Goal: Task Accomplishment & Management: Use online tool/utility

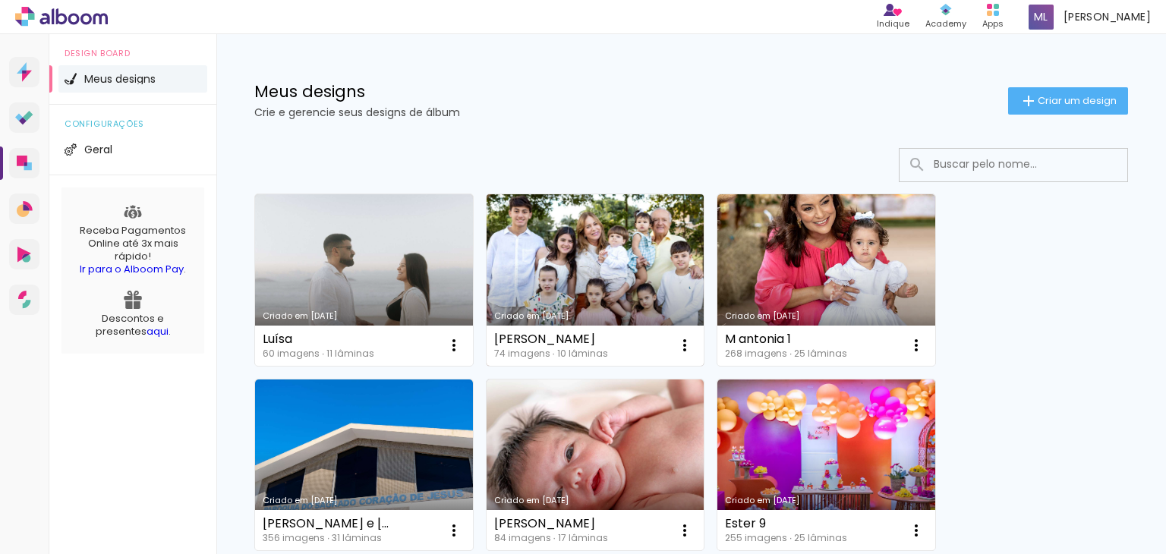
click at [562, 282] on link "Criado em [DATE]" at bounding box center [595, 279] width 218 height 171
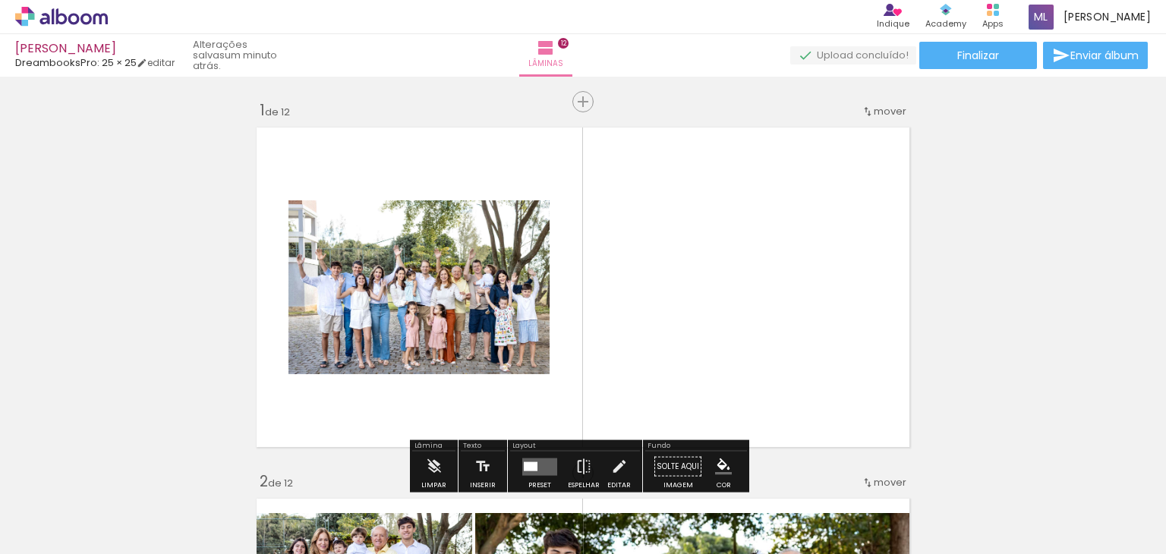
scroll to position [0, 3061]
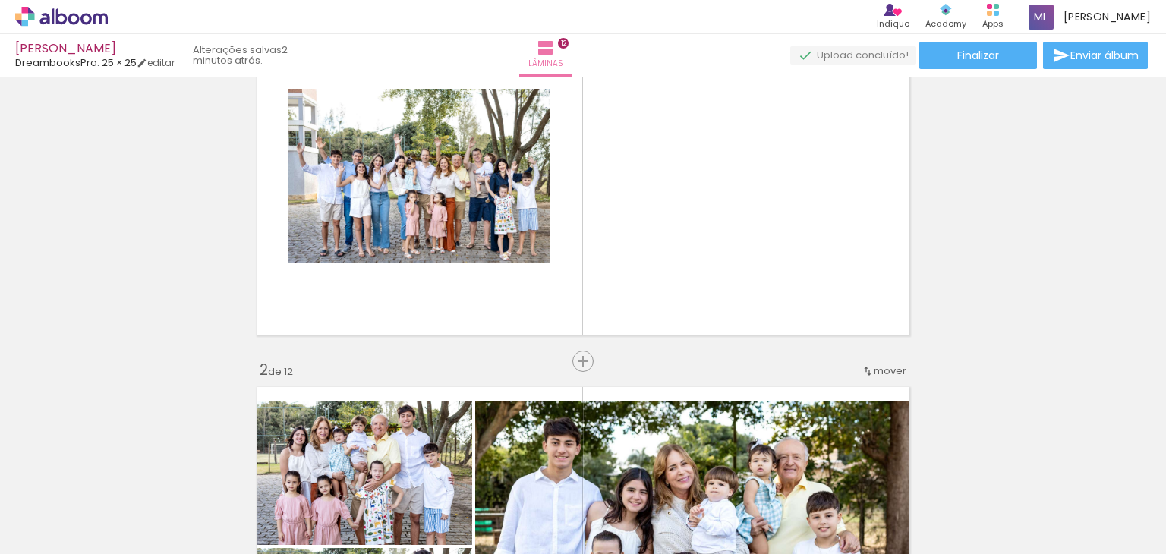
scroll to position [0, 0]
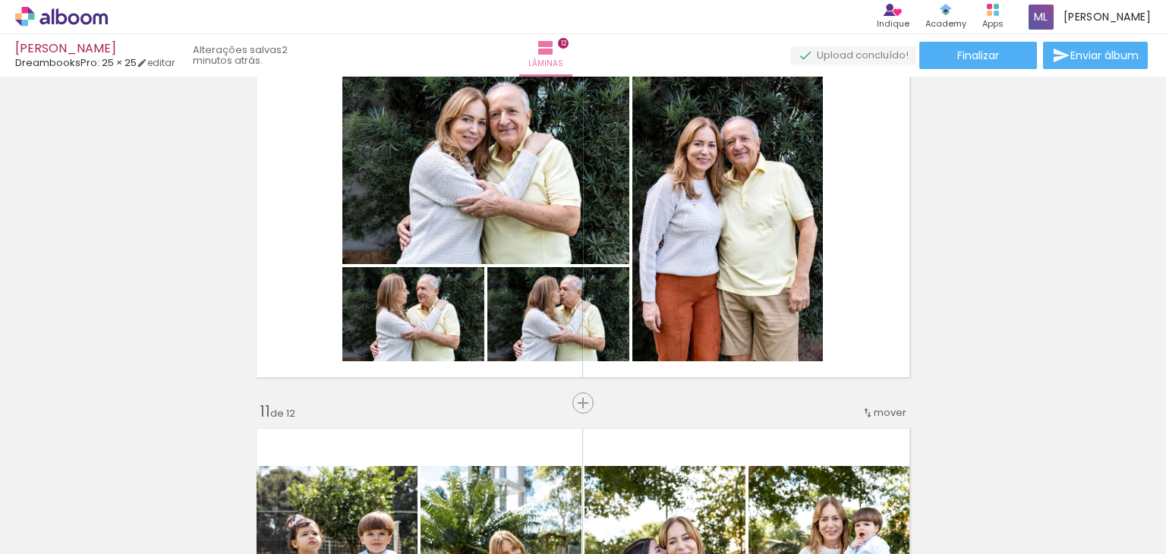
scroll to position [3339, 0]
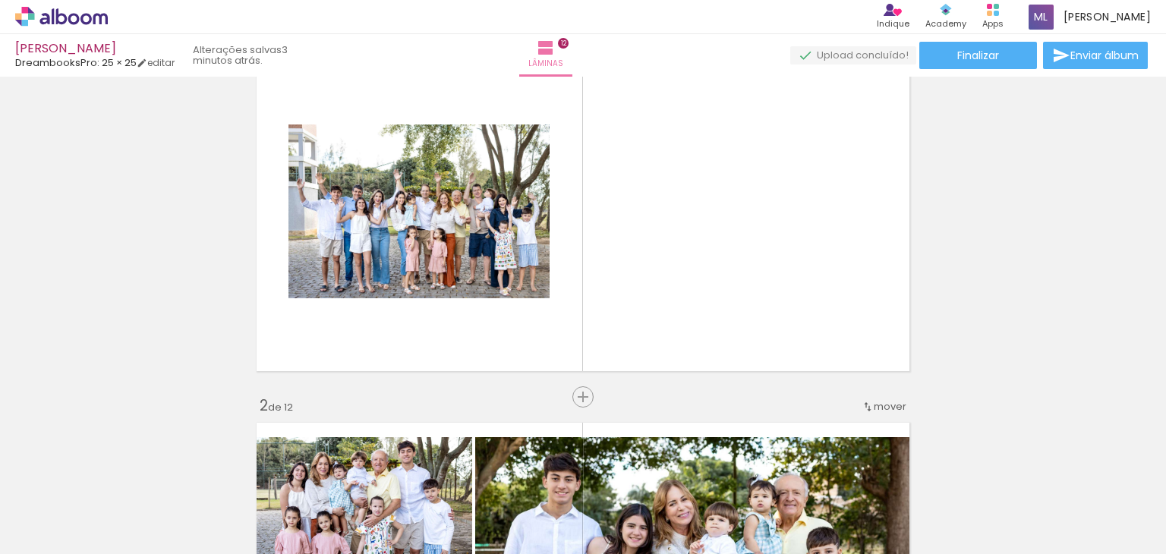
scroll to position [0, 0]
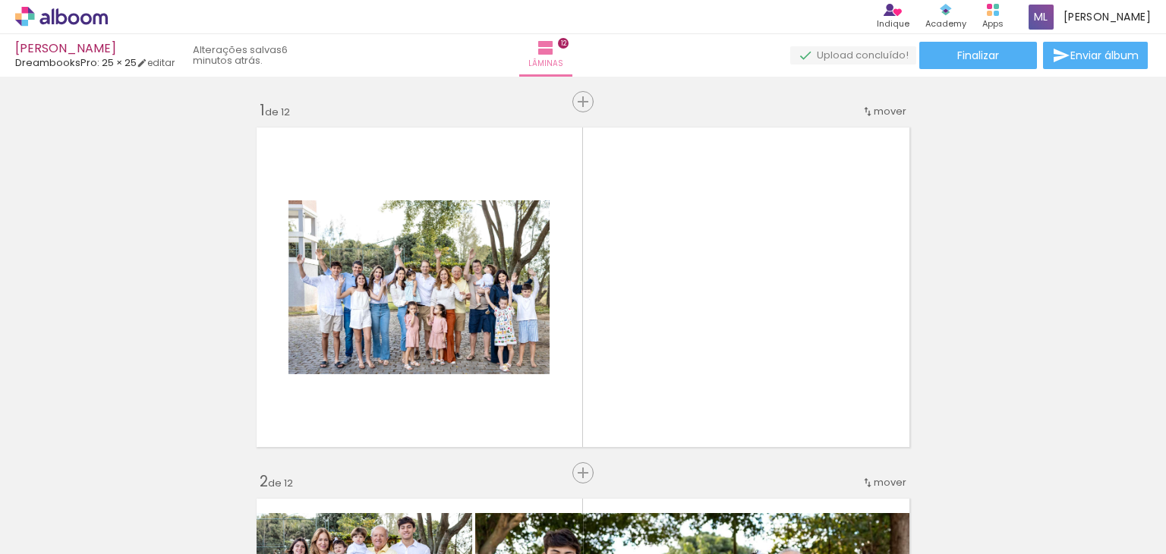
scroll to position [0, 3061]
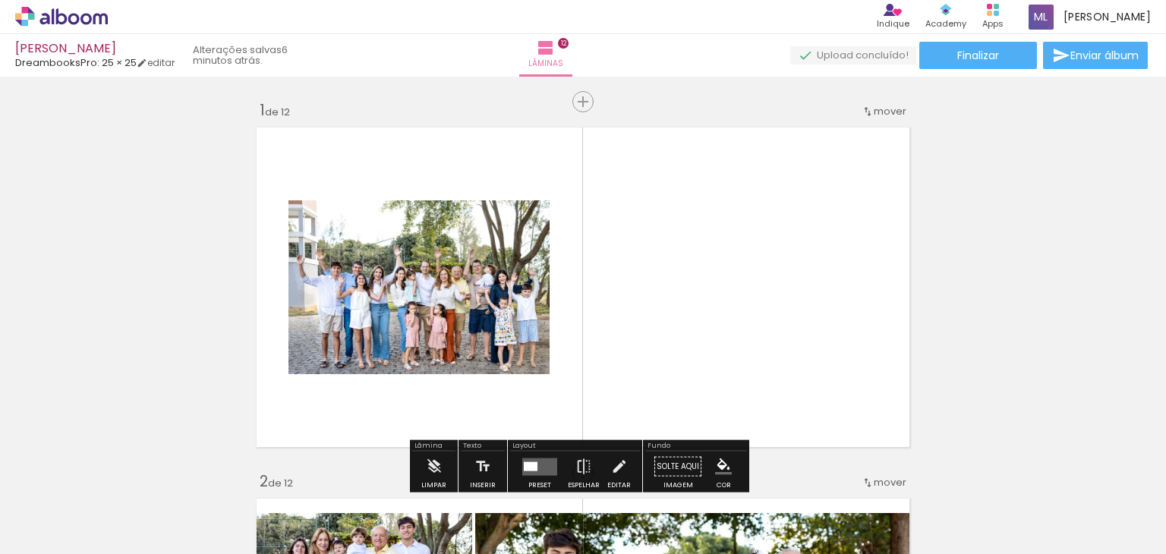
click at [415, 297] on quentale-photo at bounding box center [418, 287] width 261 height 174
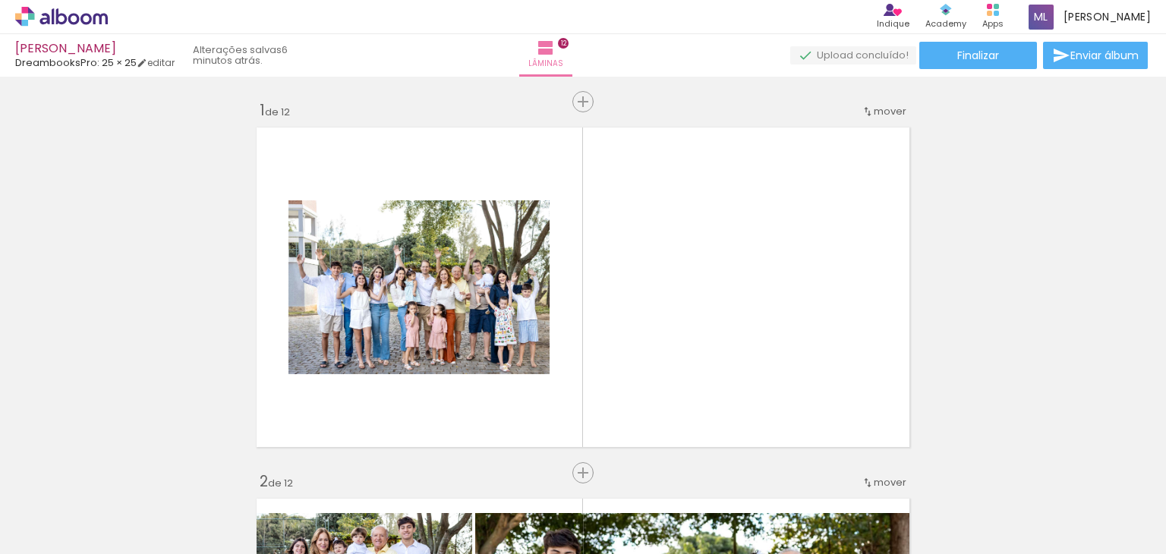
scroll to position [0, 1501]
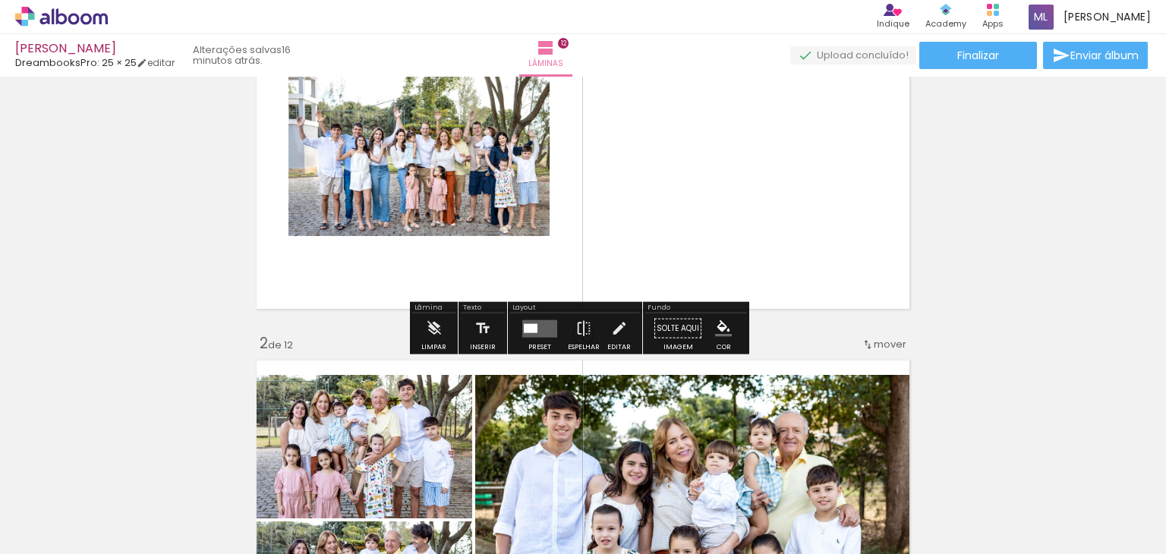
scroll to position [152, 0]
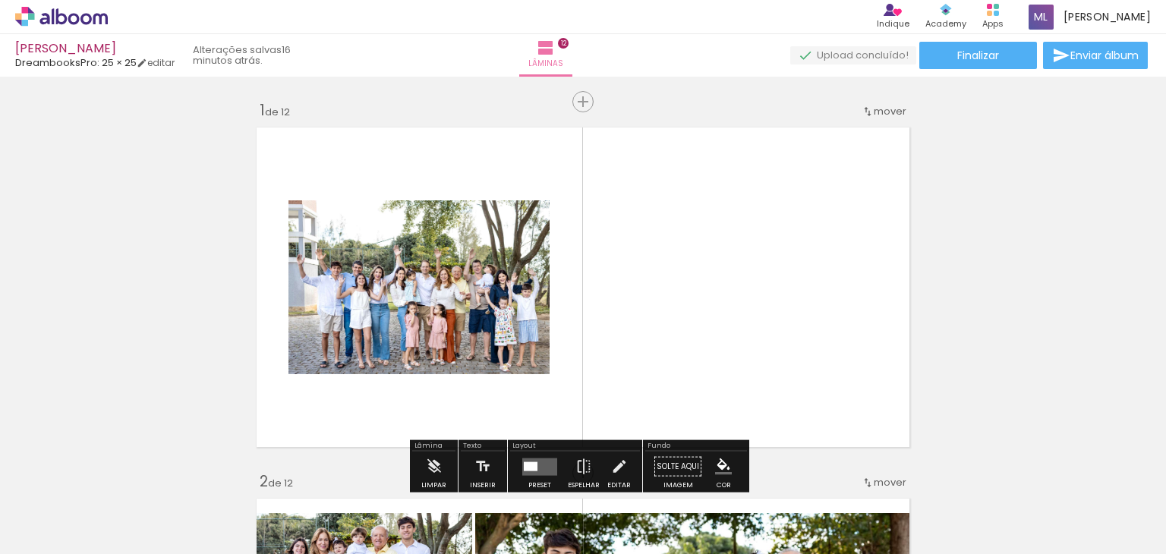
click at [416, 304] on quentale-photo at bounding box center [418, 287] width 261 height 174
click at [452, 288] on quentale-photo at bounding box center [418, 287] width 261 height 174
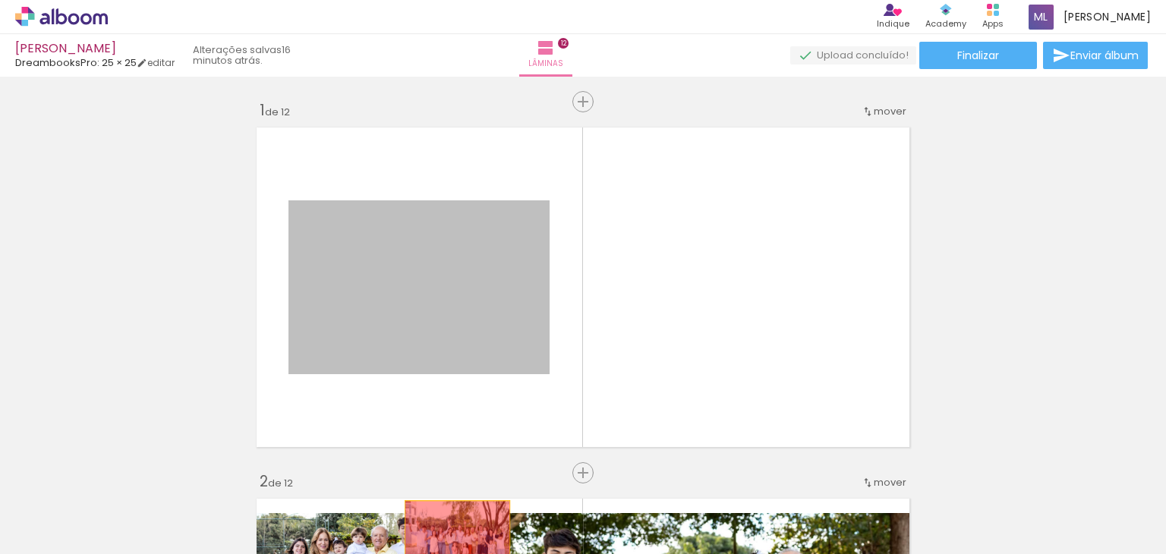
drag, startPoint x: 452, startPoint y: 288, endPoint x: 455, endPoint y: 521, distance: 233.7
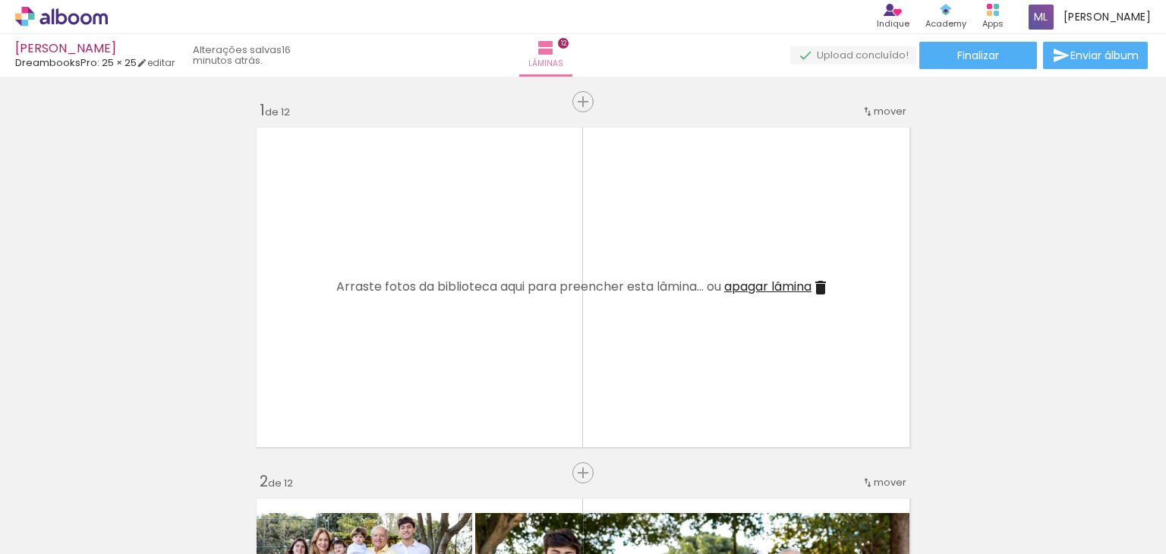
click at [43, 536] on span "Adicionar Fotos" at bounding box center [54, 533] width 46 height 17
click at [0, 0] on input "file" at bounding box center [0, 0] width 0 height 0
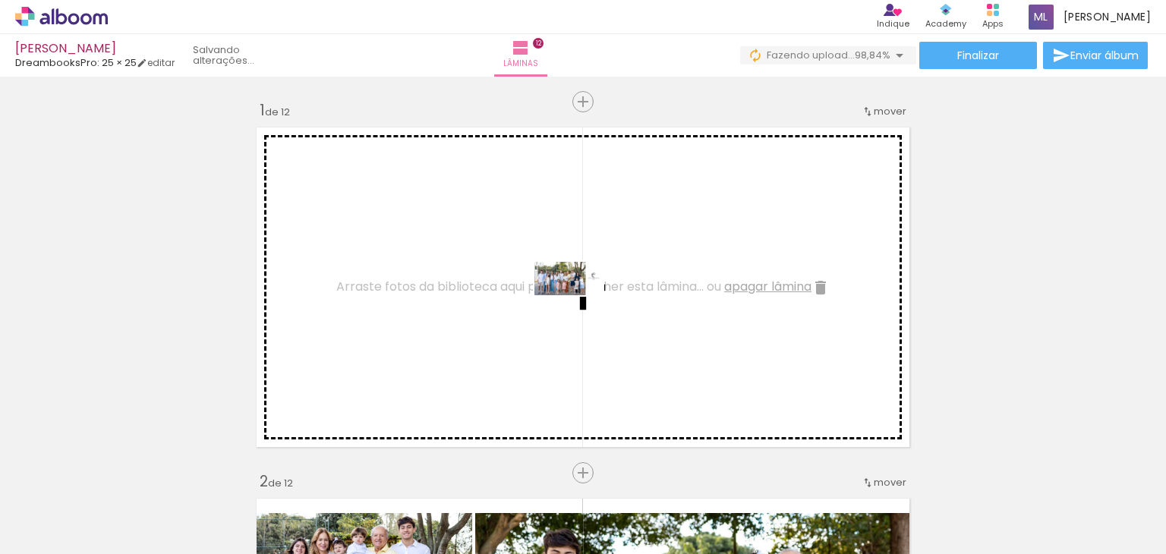
drag, startPoint x: 1123, startPoint y: 515, endPoint x: 580, endPoint y: 307, distance: 581.7
click at [580, 307] on quentale-workspace at bounding box center [583, 277] width 1166 height 554
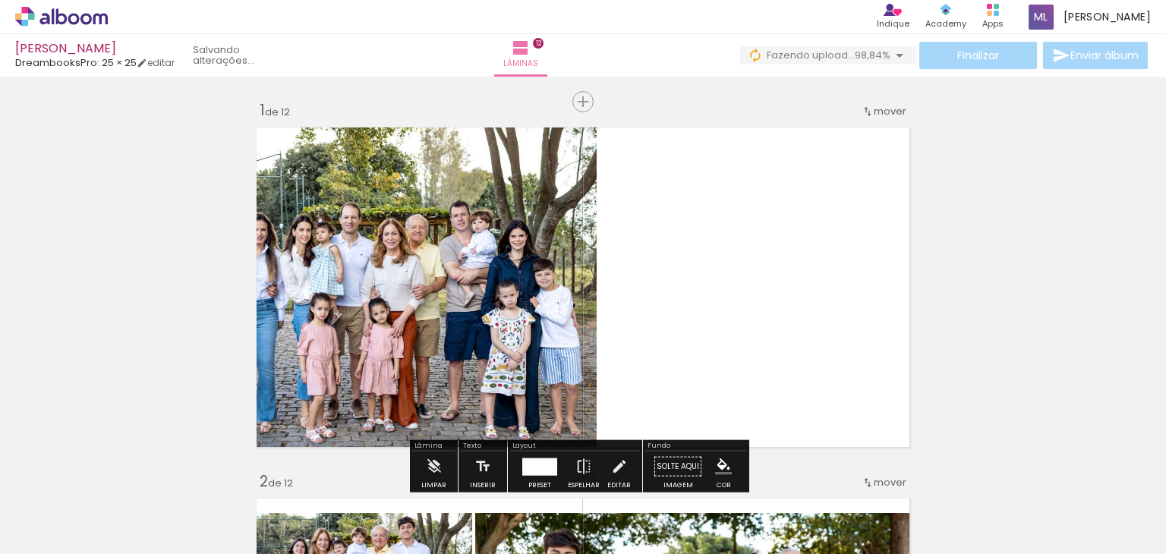
click at [429, 286] on quentale-photo at bounding box center [426, 287] width 352 height 333
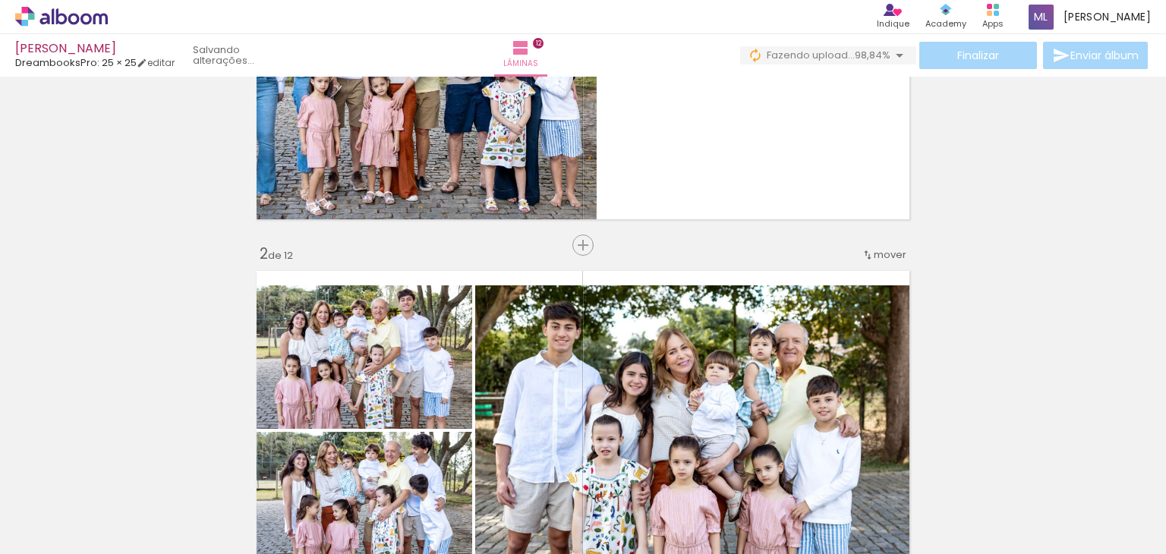
scroll to position [152, 0]
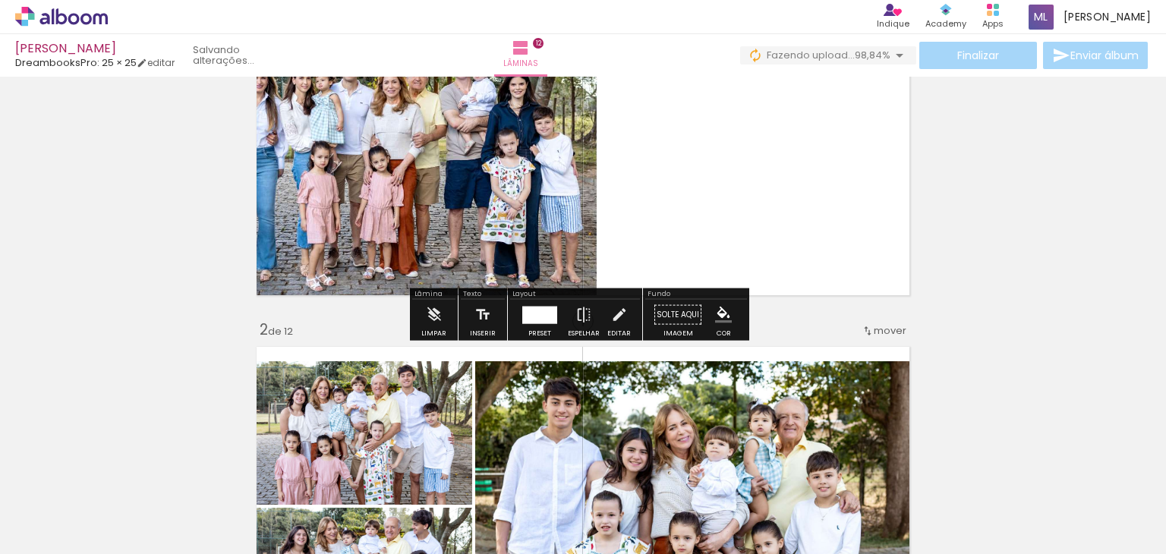
click at [537, 307] on div at bounding box center [539, 314] width 35 height 17
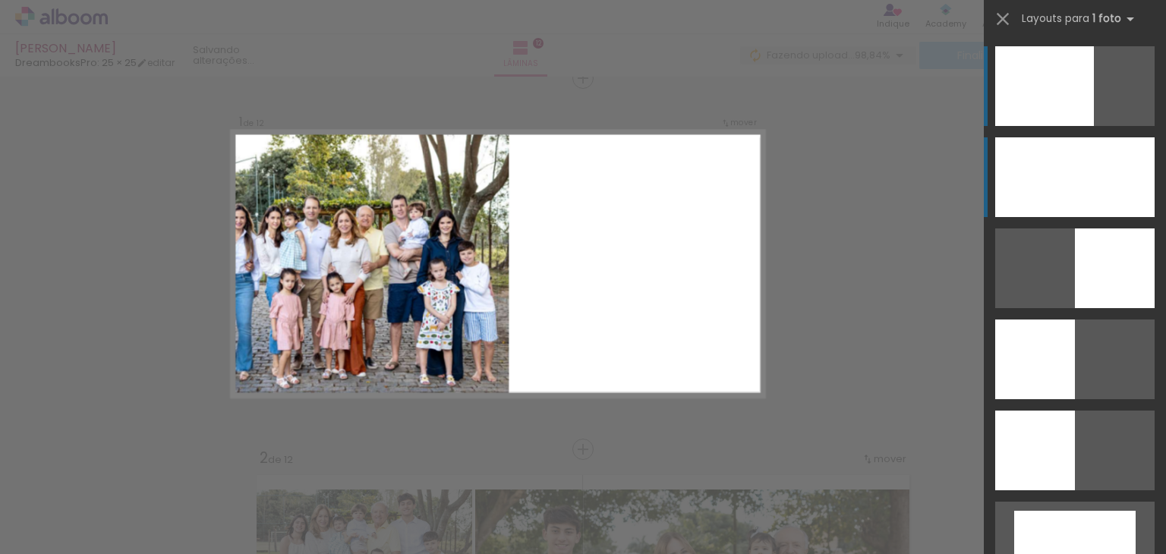
scroll to position [19, 0]
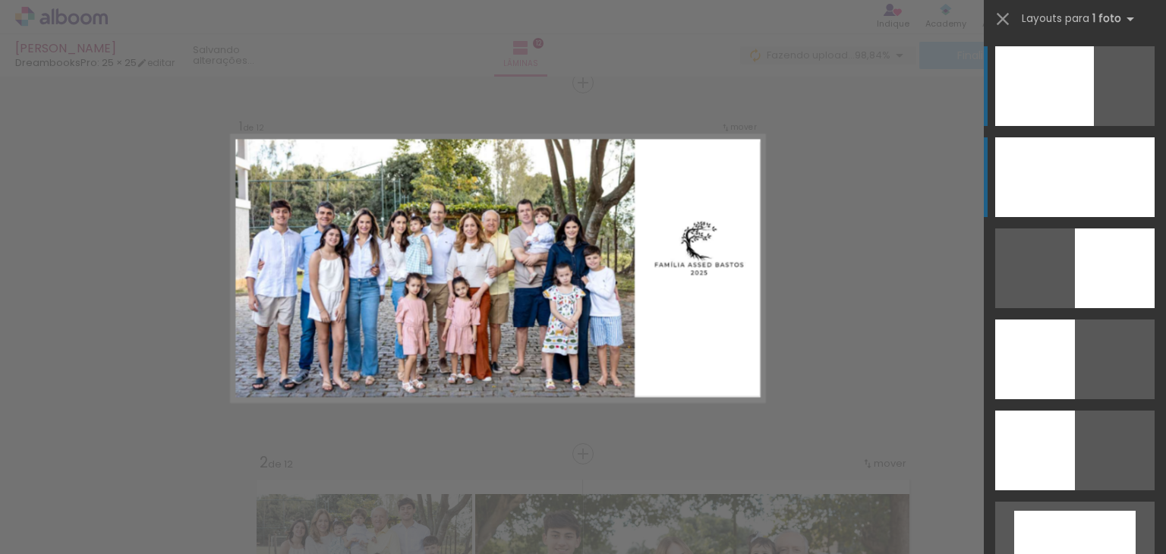
click at [1035, 185] on div at bounding box center [1074, 177] width 159 height 80
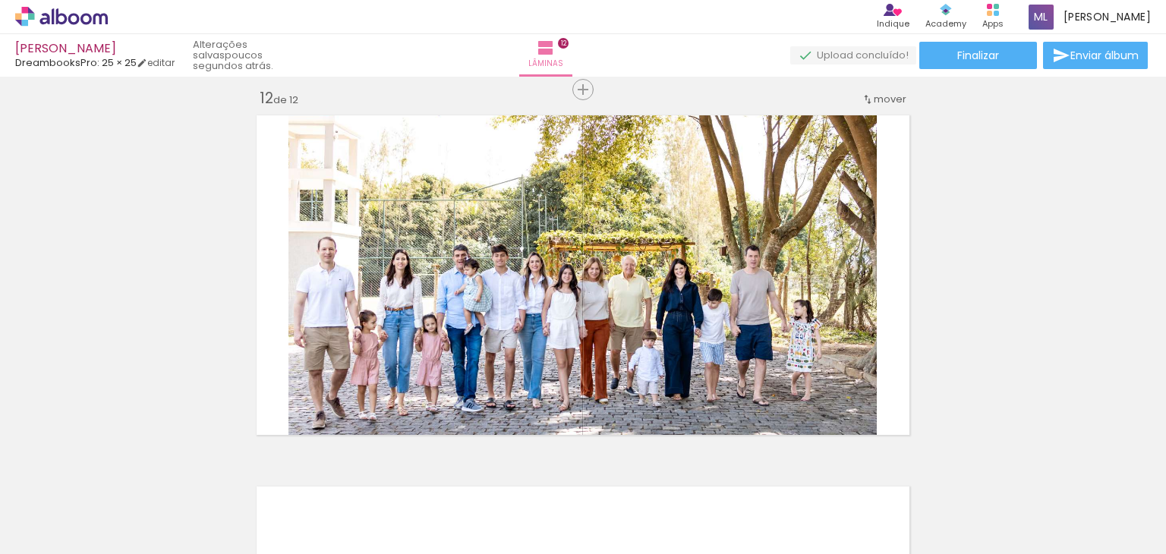
scroll to position [3965, 0]
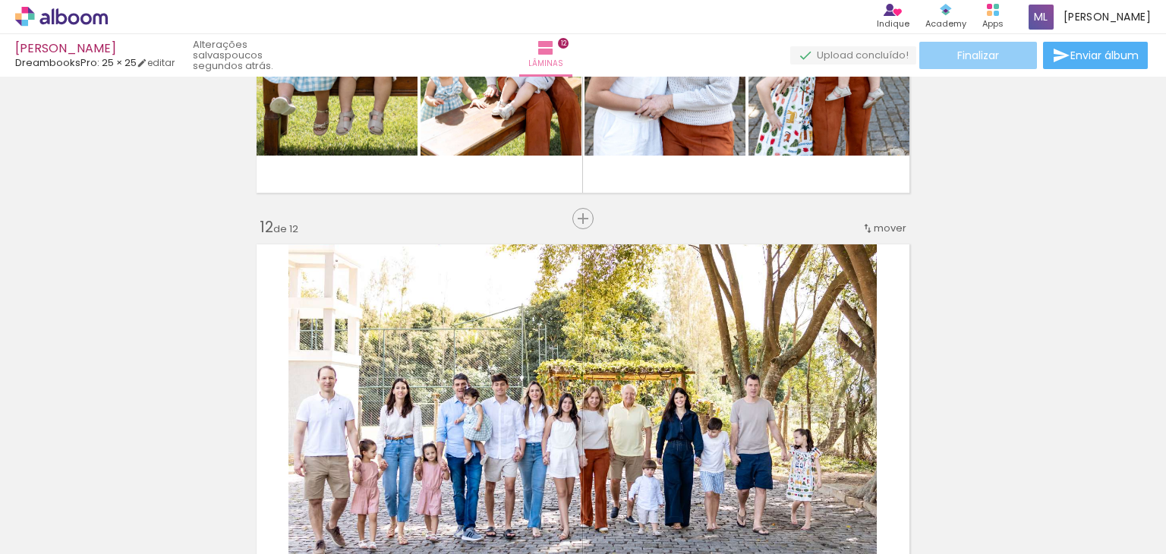
click at [996, 58] on paper-button "Finalizar" at bounding box center [978, 55] width 118 height 27
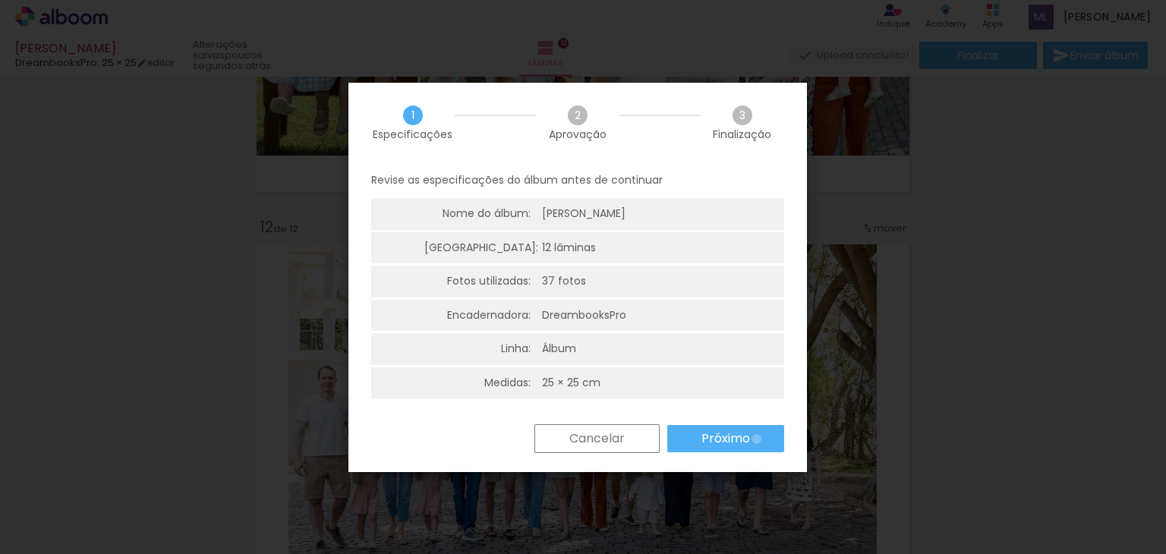
click at [756, 439] on paper-button "Próximo" at bounding box center [725, 438] width 117 height 27
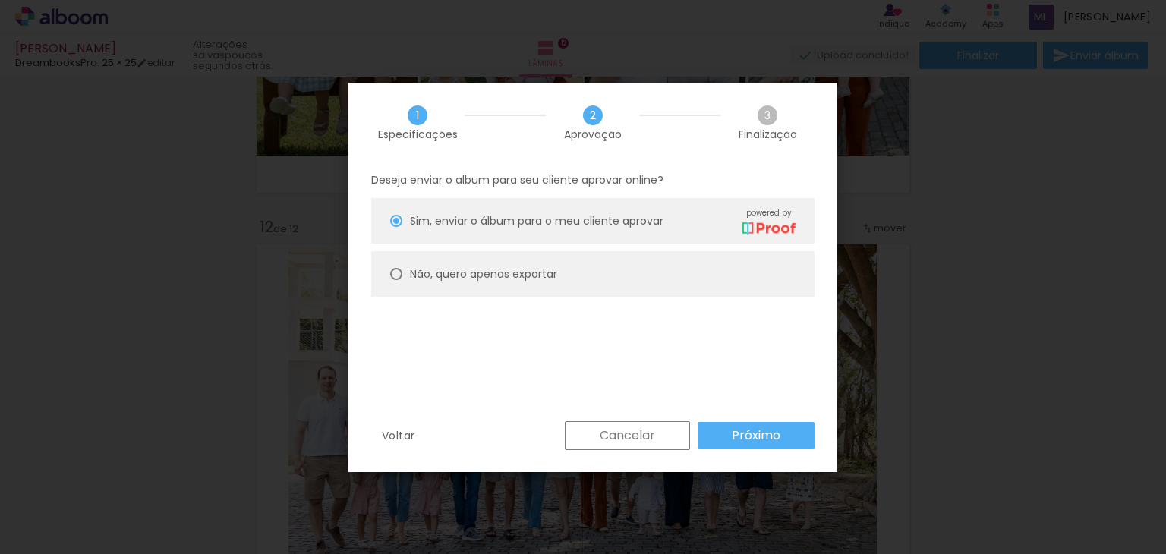
click at [0, 0] on slot "Não, quero apenas exportar" at bounding box center [0, 0] width 0 height 0
type paper-radio-button "on"
click at [0, 0] on slot "Próximo" at bounding box center [0, 0] width 0 height 0
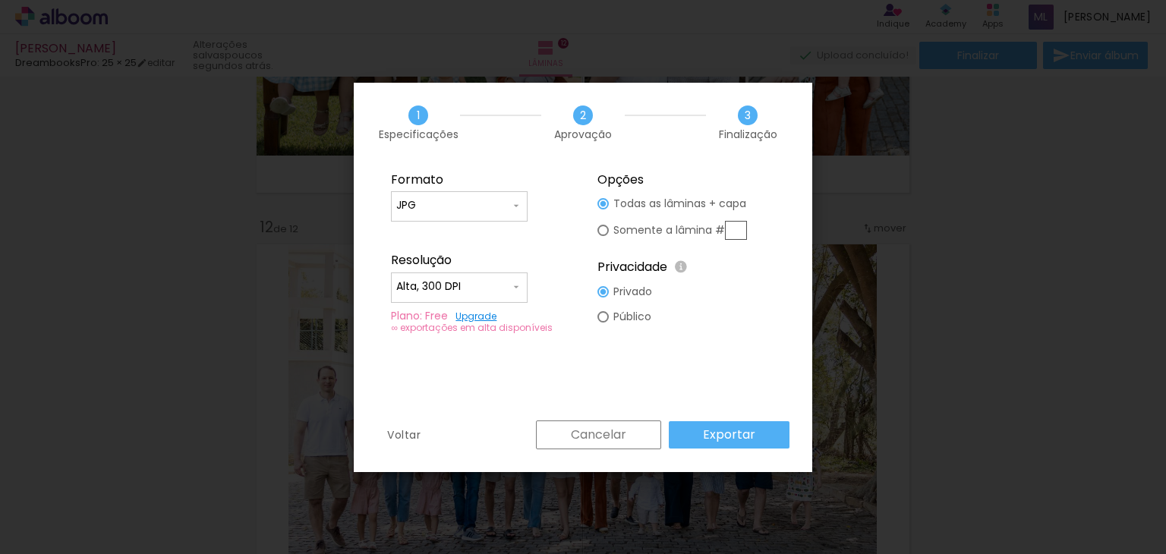
click at [507, 288] on input "Alta, 300 DPI" at bounding box center [453, 286] width 114 height 15
click at [507, 310] on paper-item "Baixa" at bounding box center [459, 315] width 137 height 30
type input "Baixa"
click at [702, 423] on paper-button "Exportar" at bounding box center [729, 434] width 121 height 27
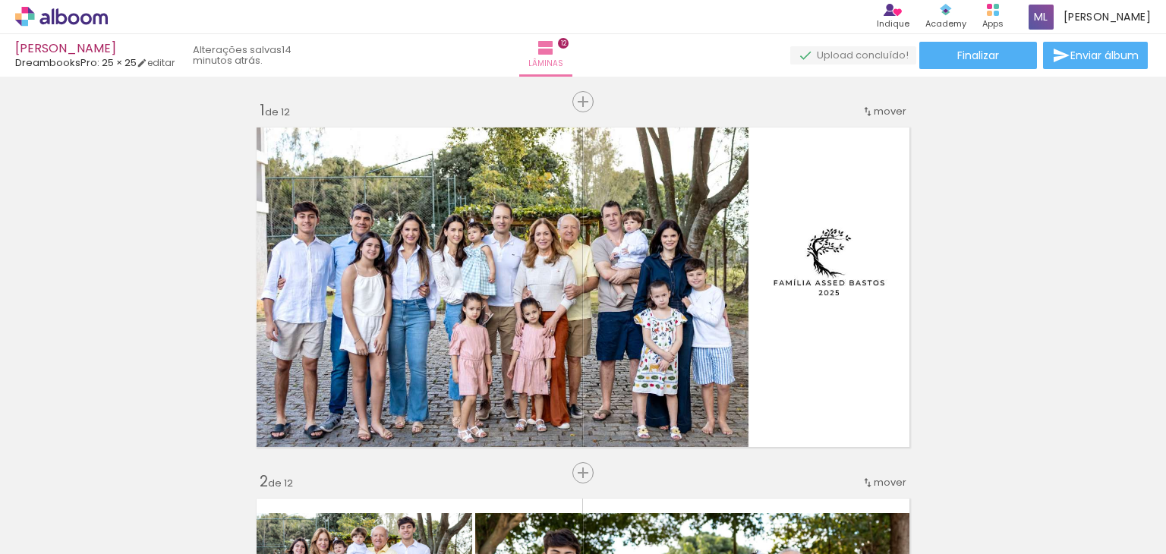
scroll to position [0, 6272]
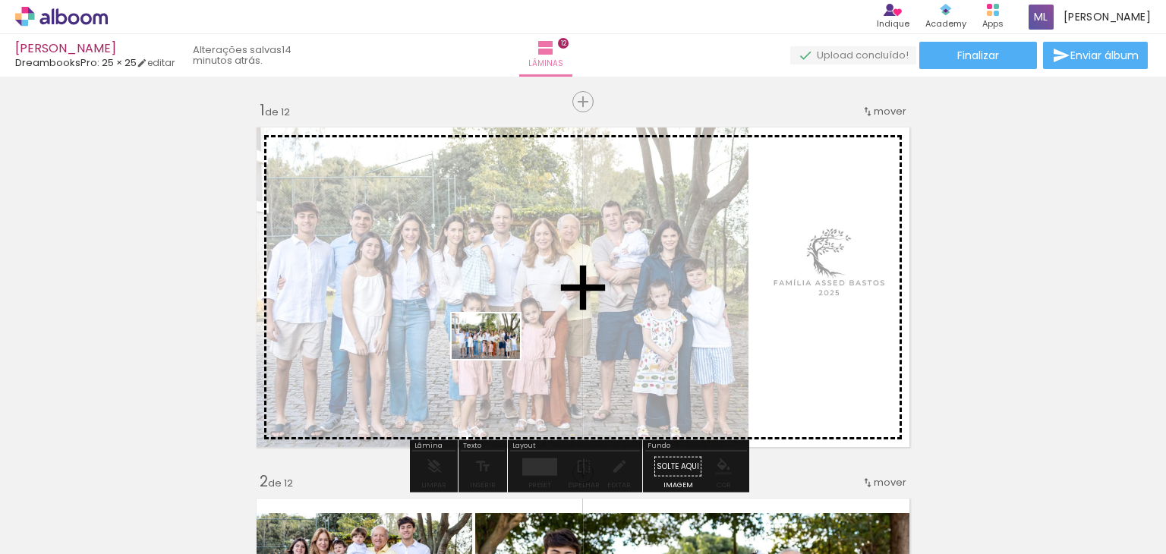
drag, startPoint x: 173, startPoint y: 504, endPoint x: 497, endPoint y: 359, distance: 355.0
click at [497, 359] on quentale-workspace at bounding box center [583, 277] width 1166 height 554
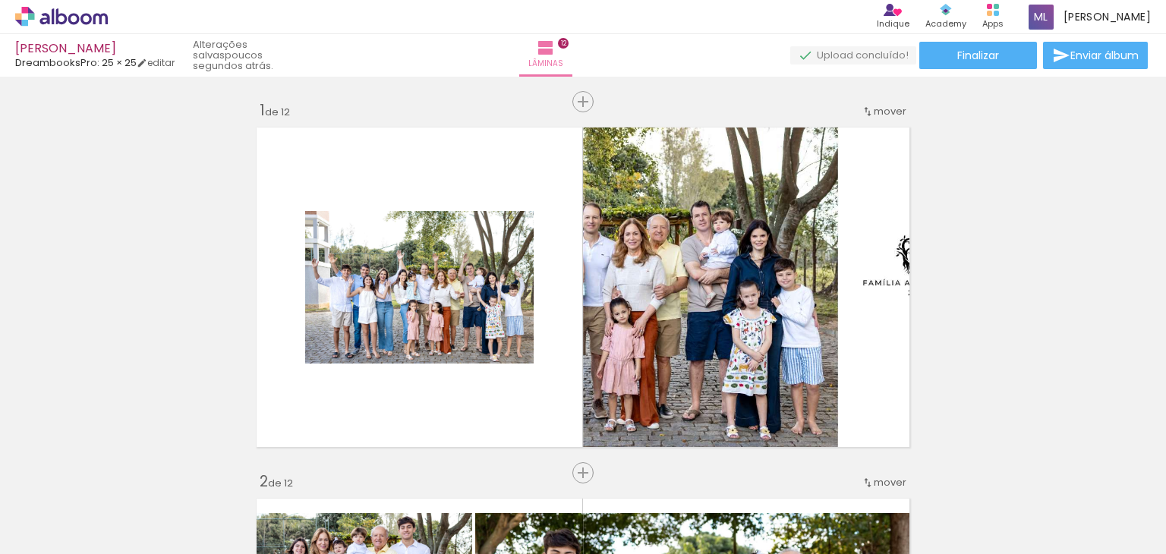
scroll to position [0, 5929]
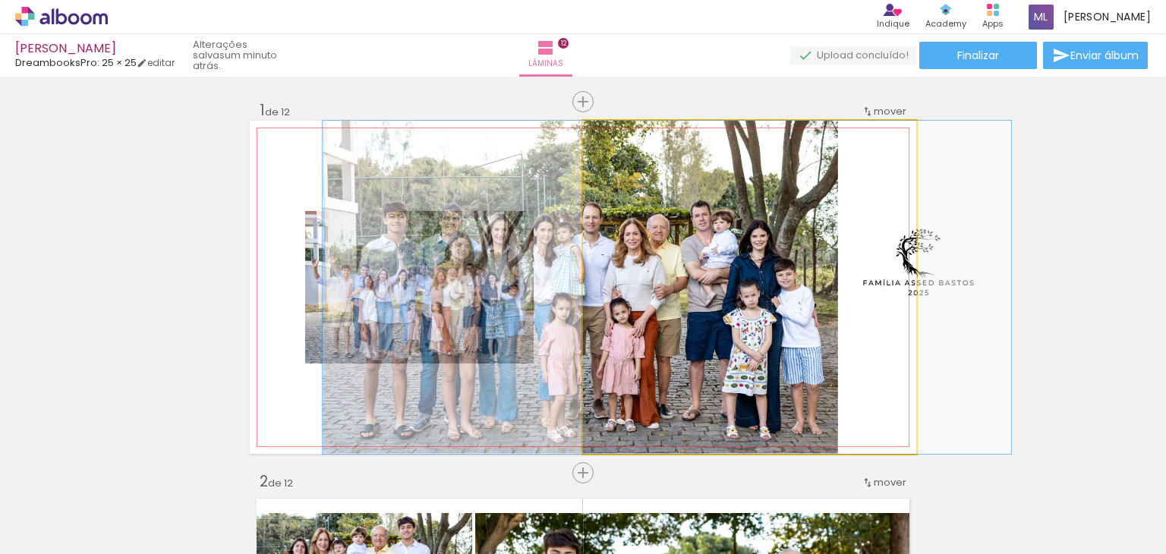
click at [741, 319] on quentale-photo at bounding box center [749, 287] width 333 height 333
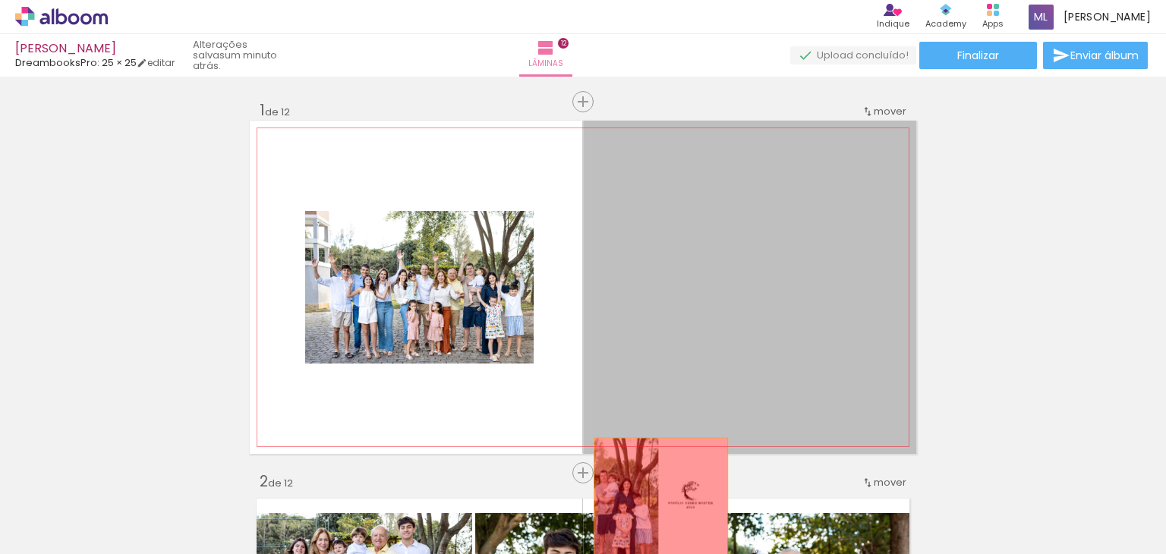
drag, startPoint x: 766, startPoint y: 301, endPoint x: 655, endPoint y: 505, distance: 232.2
click at [655, 505] on quentale-workspace at bounding box center [583, 277] width 1166 height 554
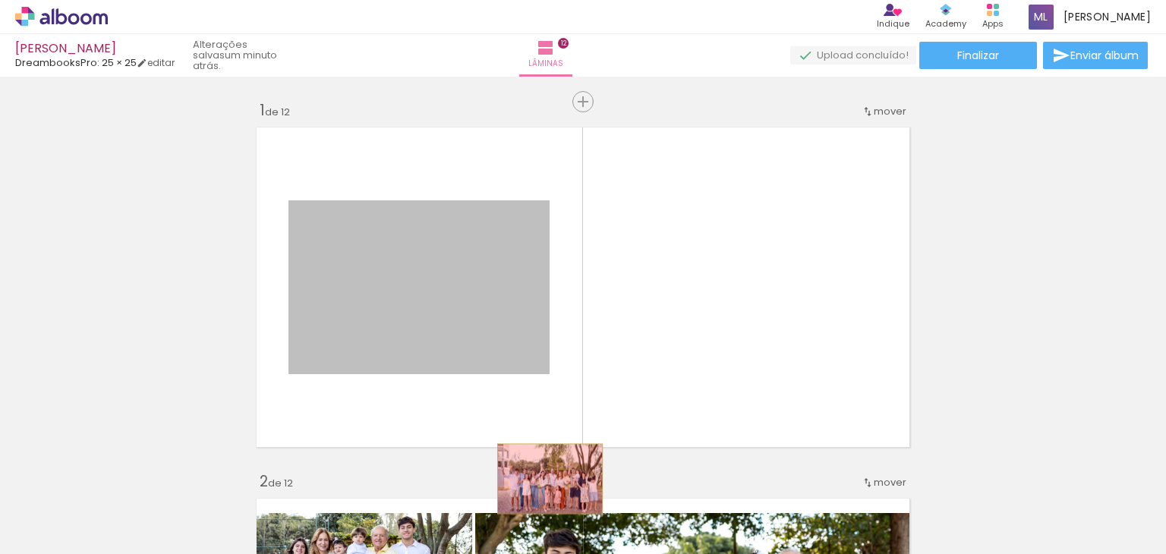
drag, startPoint x: 483, startPoint y: 302, endPoint x: 544, endPoint y: 479, distance: 187.2
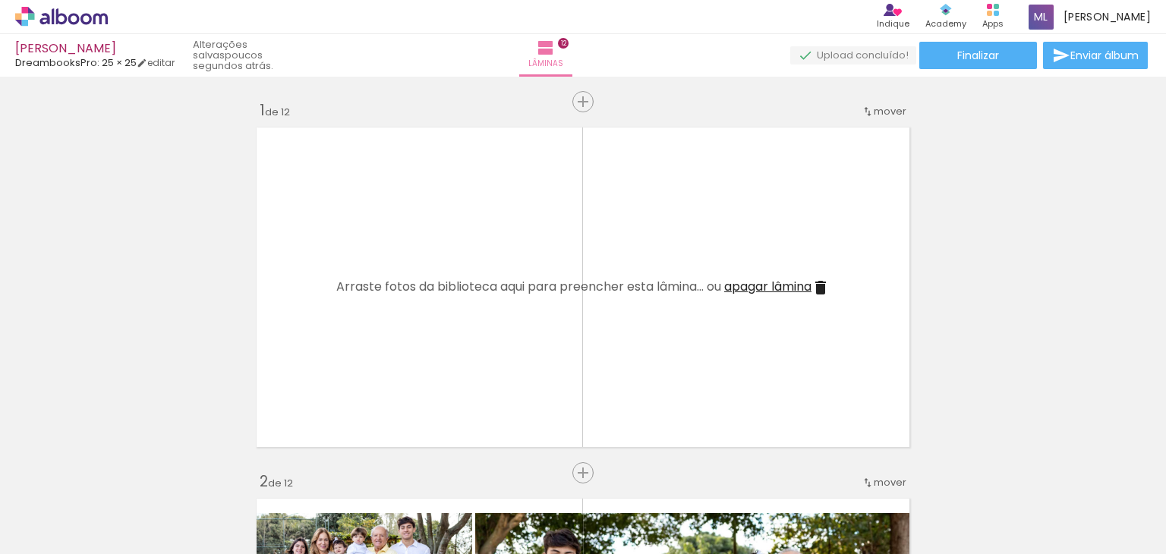
click at [64, 525] on span "Adicionar Fotos" at bounding box center [54, 533] width 46 height 17
click at [0, 0] on input "file" at bounding box center [0, 0] width 0 height 0
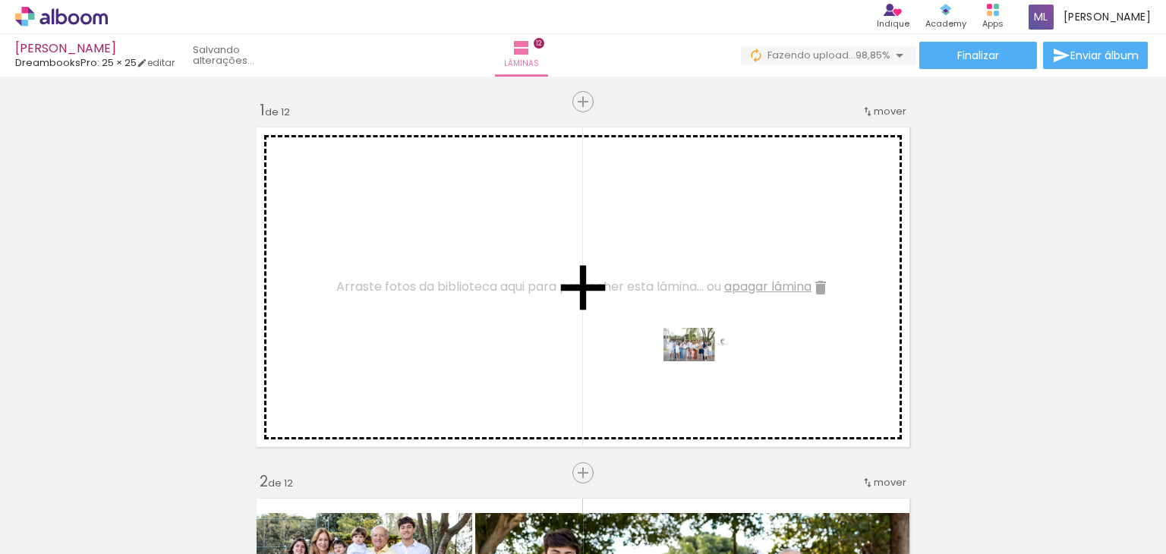
drag, startPoint x: 1115, startPoint y: 514, endPoint x: 706, endPoint y: 373, distance: 431.7
click at [706, 373] on quentale-workspace at bounding box center [583, 277] width 1166 height 554
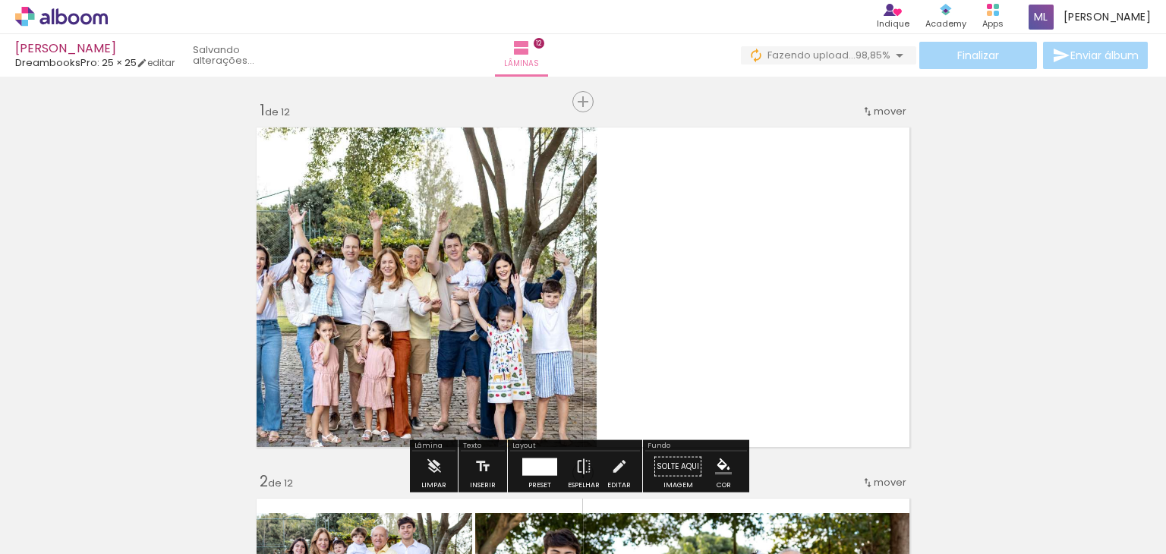
click at [534, 453] on div at bounding box center [539, 466] width 41 height 30
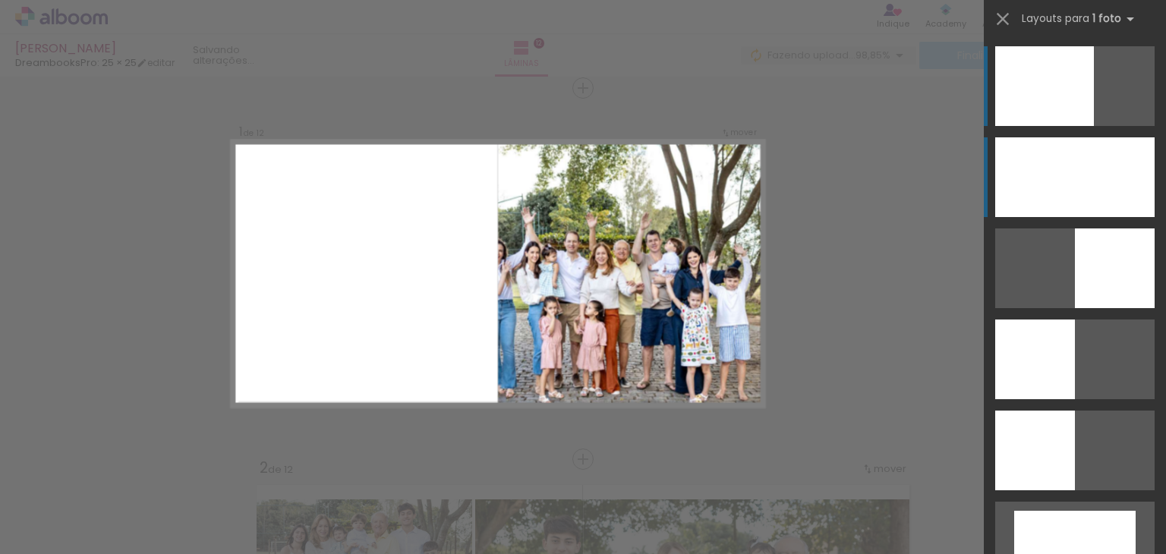
scroll to position [19, 0]
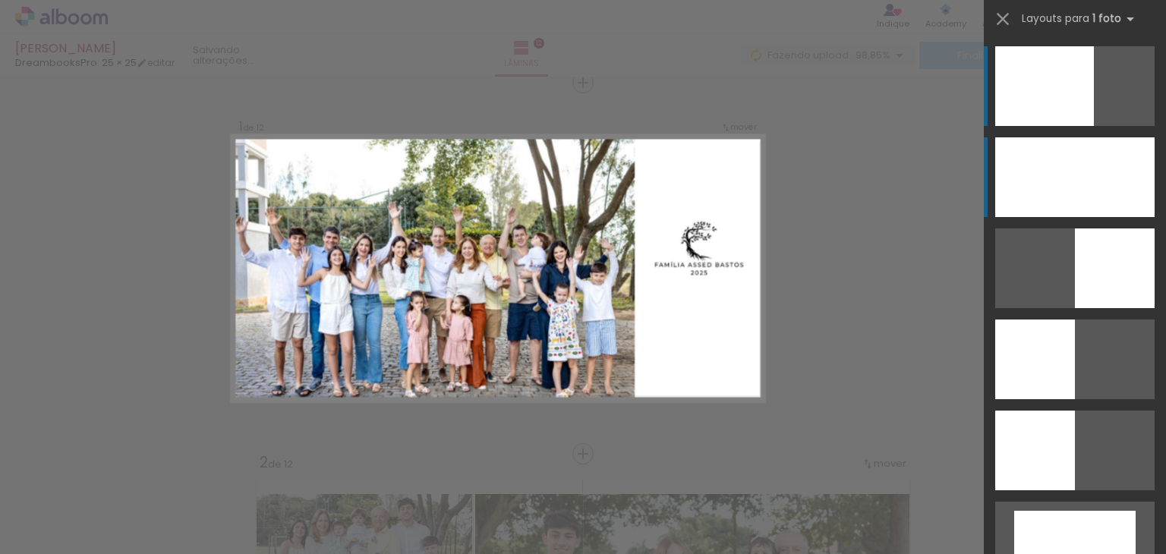
click at [1059, 197] on div at bounding box center [1074, 177] width 159 height 80
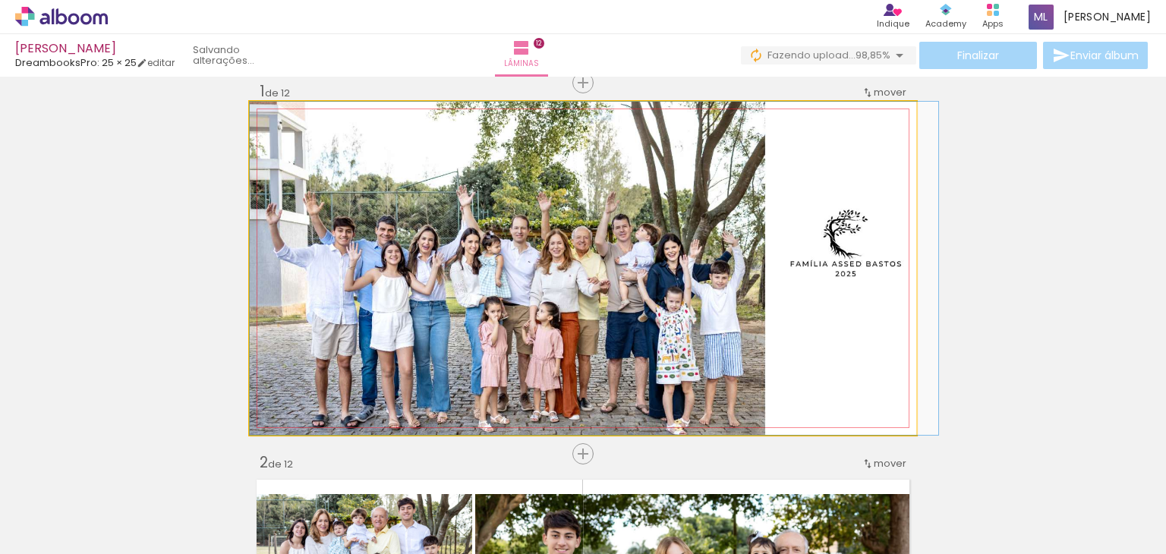
drag, startPoint x: 643, startPoint y: 294, endPoint x: 662, endPoint y: 289, distance: 19.0
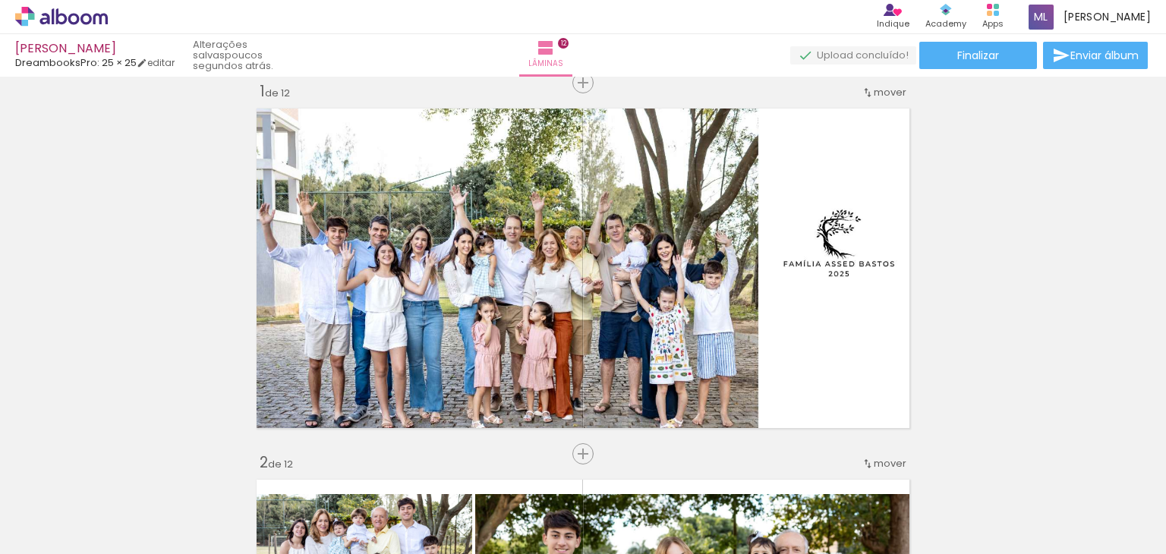
click at [58, 538] on span "Adicionar Fotos" at bounding box center [54, 533] width 46 height 17
click at [0, 0] on input "file" at bounding box center [0, 0] width 0 height 0
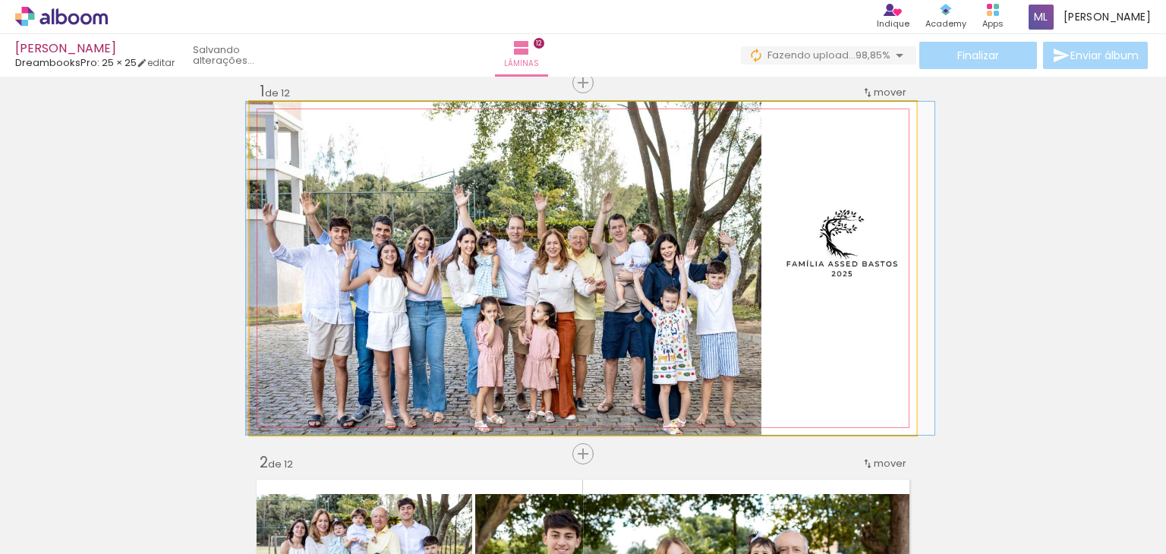
drag, startPoint x: 650, startPoint y: 310, endPoint x: 653, endPoint y: 294, distance: 16.2
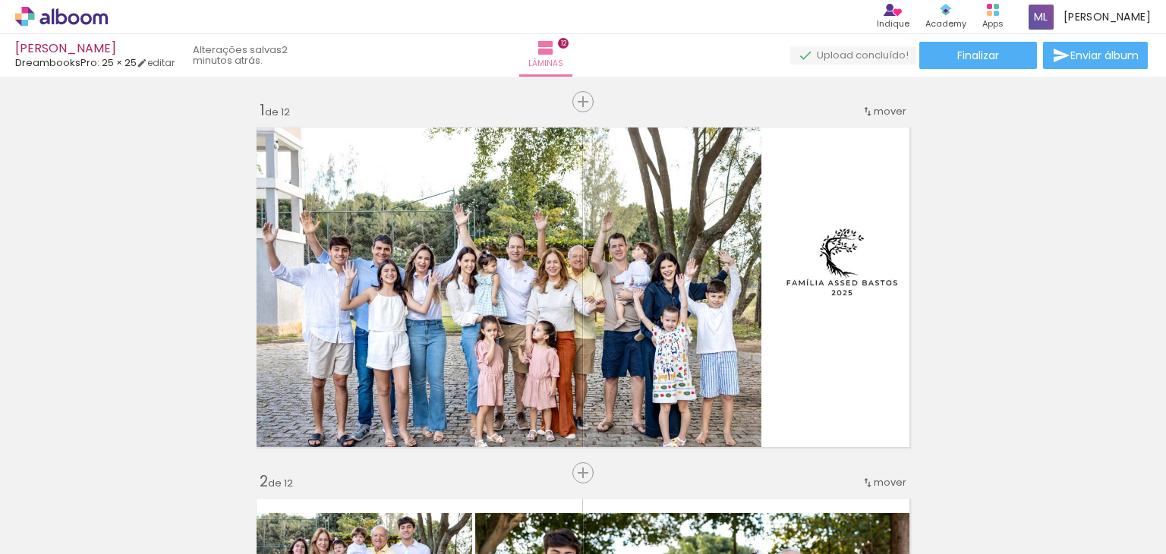
scroll to position [0, 6357]
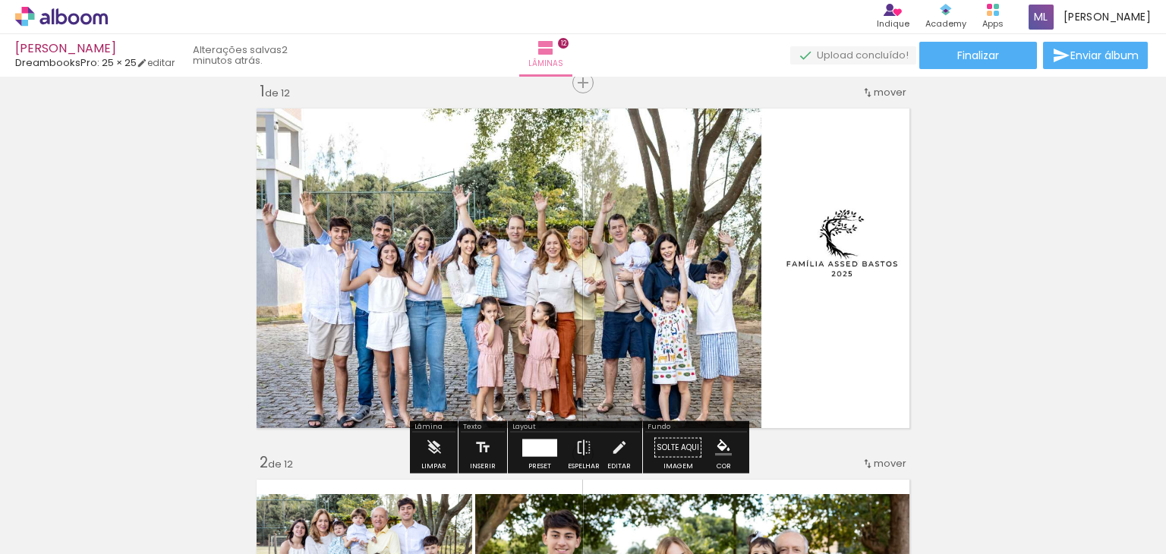
click at [60, 534] on span "Adicionar Fotos" at bounding box center [54, 533] width 46 height 17
click at [0, 0] on input "file" at bounding box center [0, 0] width 0 height 0
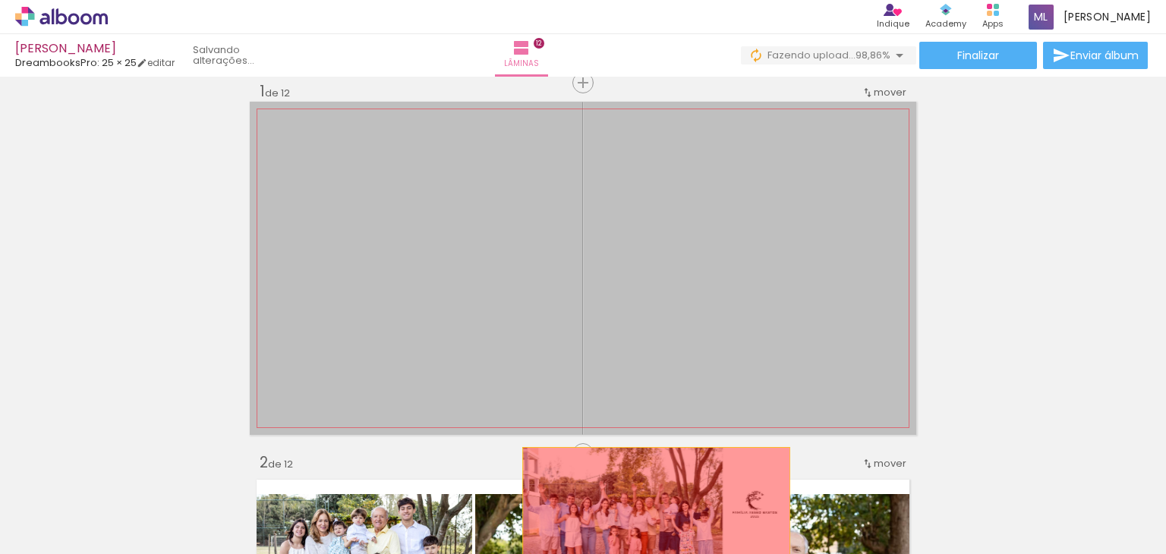
drag, startPoint x: 671, startPoint y: 313, endPoint x: 674, endPoint y: 508, distance: 195.0
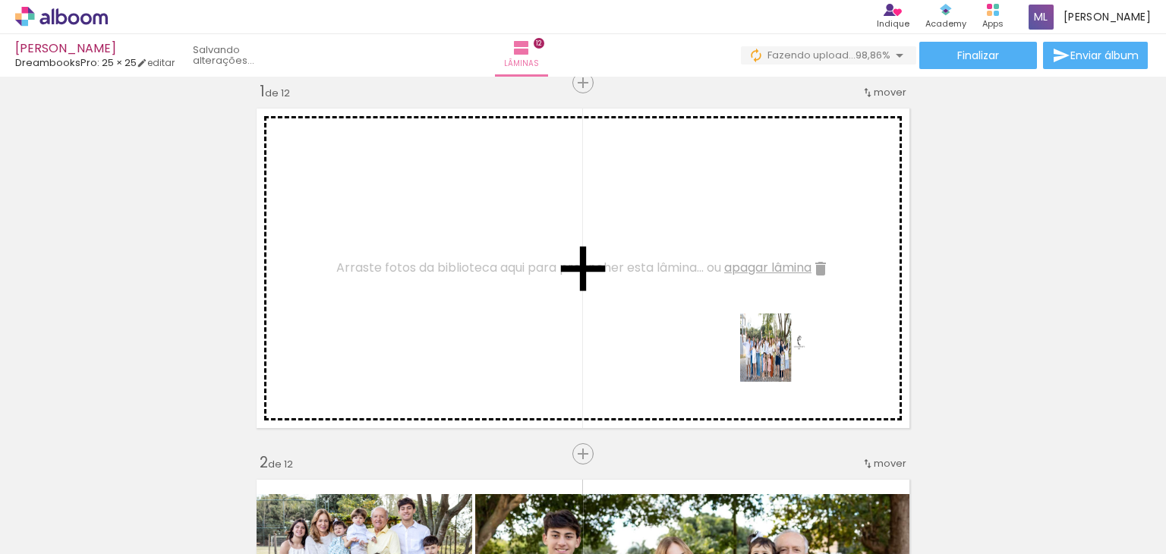
drag, startPoint x: 1103, startPoint y: 516, endPoint x: 768, endPoint y: 351, distance: 373.6
click at [768, 351] on quentale-workspace at bounding box center [583, 277] width 1166 height 554
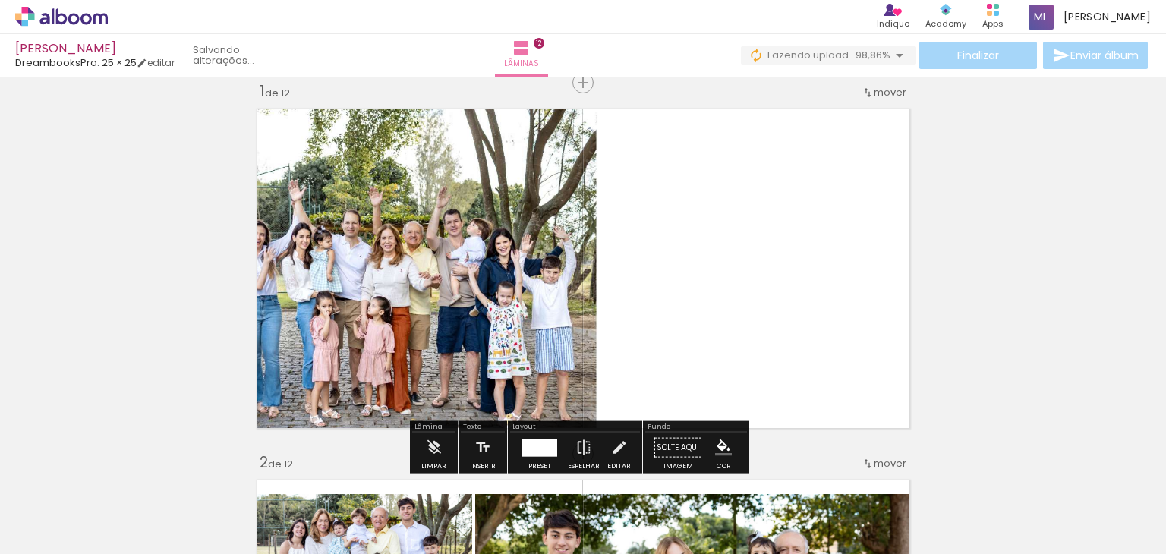
click at [544, 444] on div at bounding box center [539, 447] width 35 height 17
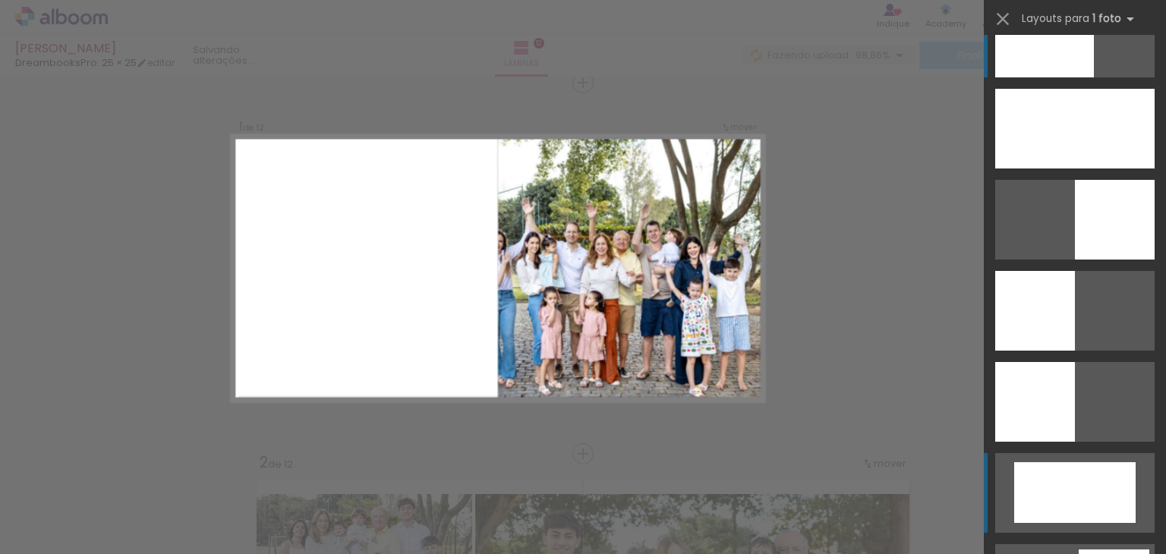
scroll to position [0, 0]
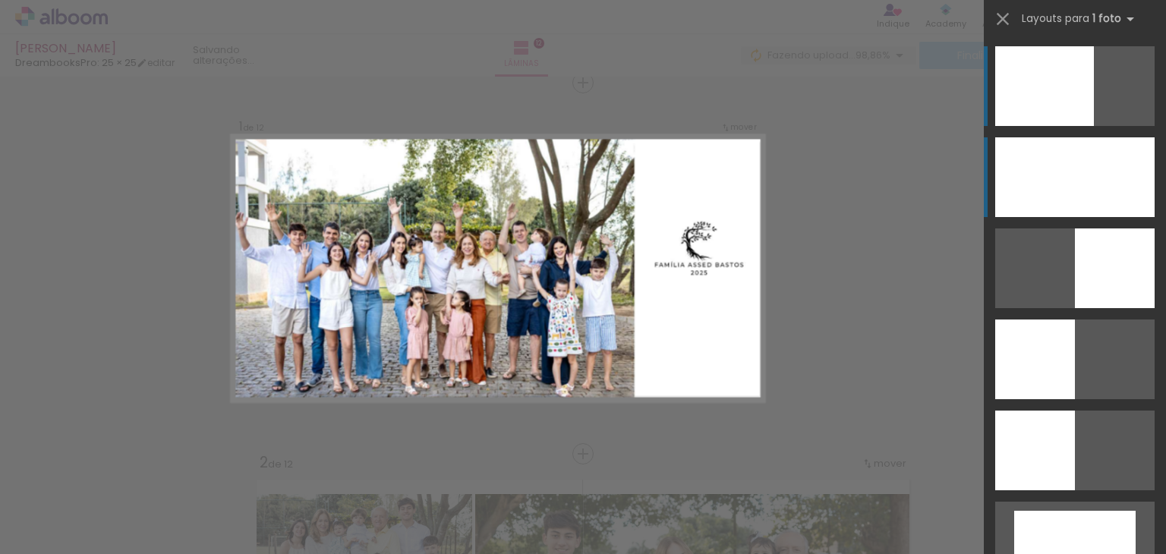
click at [1087, 160] on div at bounding box center [1074, 177] width 159 height 80
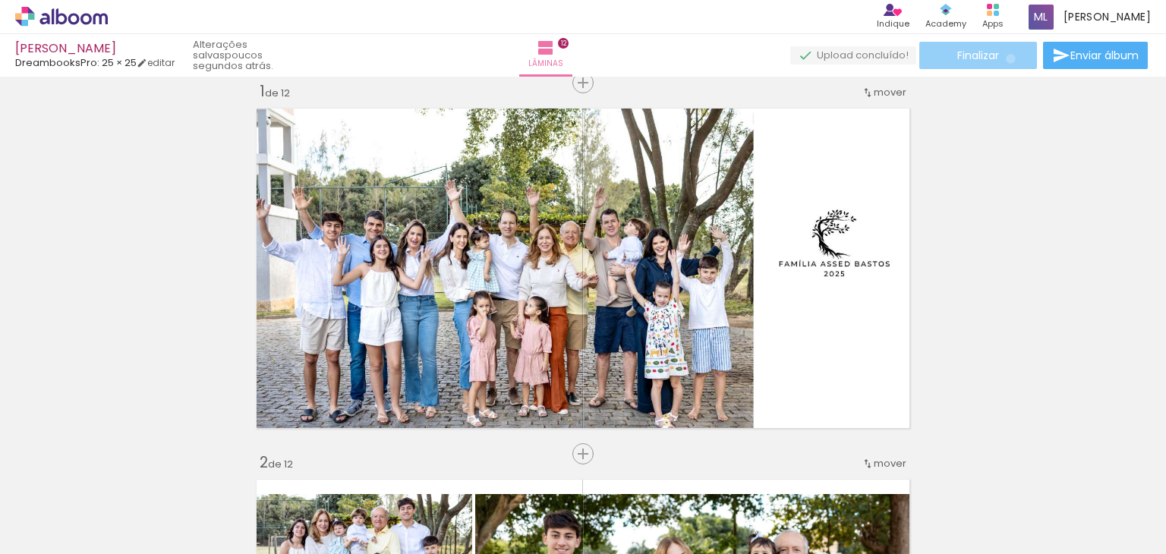
click at [1005, 58] on paper-button "Finalizar" at bounding box center [978, 55] width 118 height 27
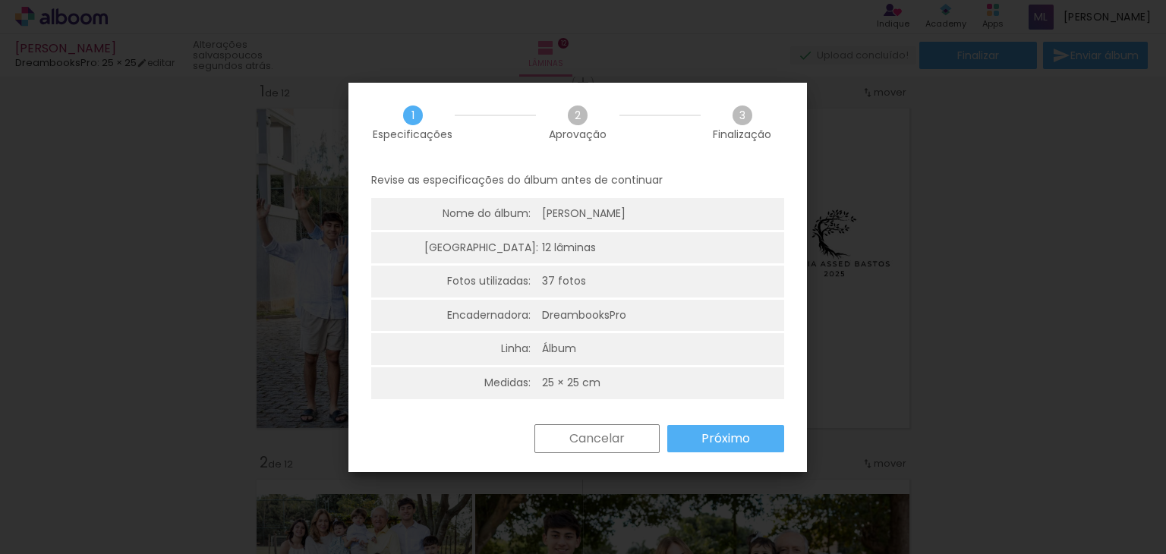
click at [0, 0] on slot "Próximo" at bounding box center [0, 0] width 0 height 0
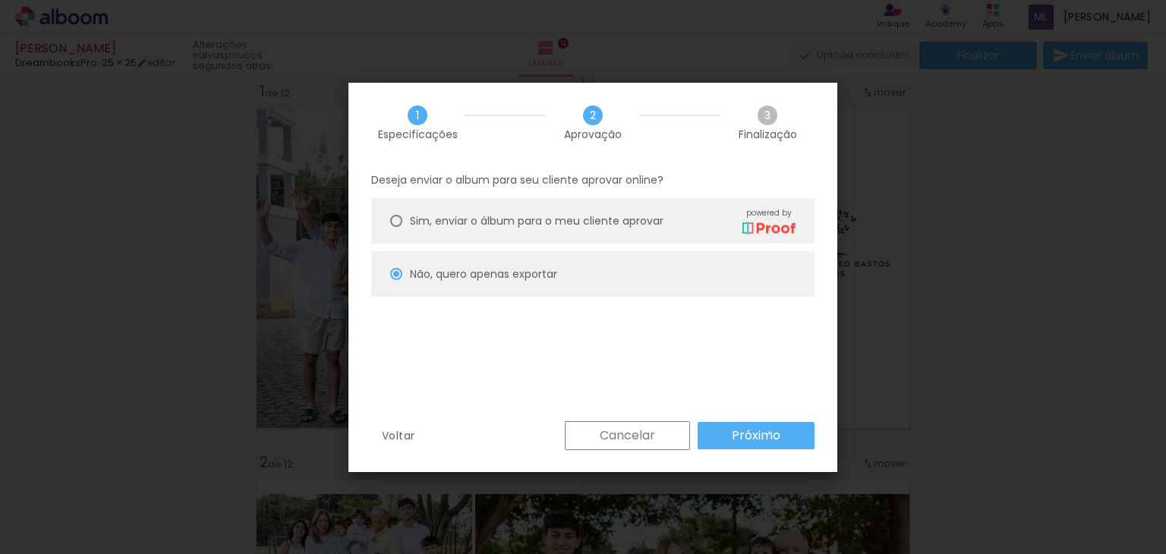
click at [0, 0] on slot "Próximo" at bounding box center [0, 0] width 0 height 0
type input "Baixa"
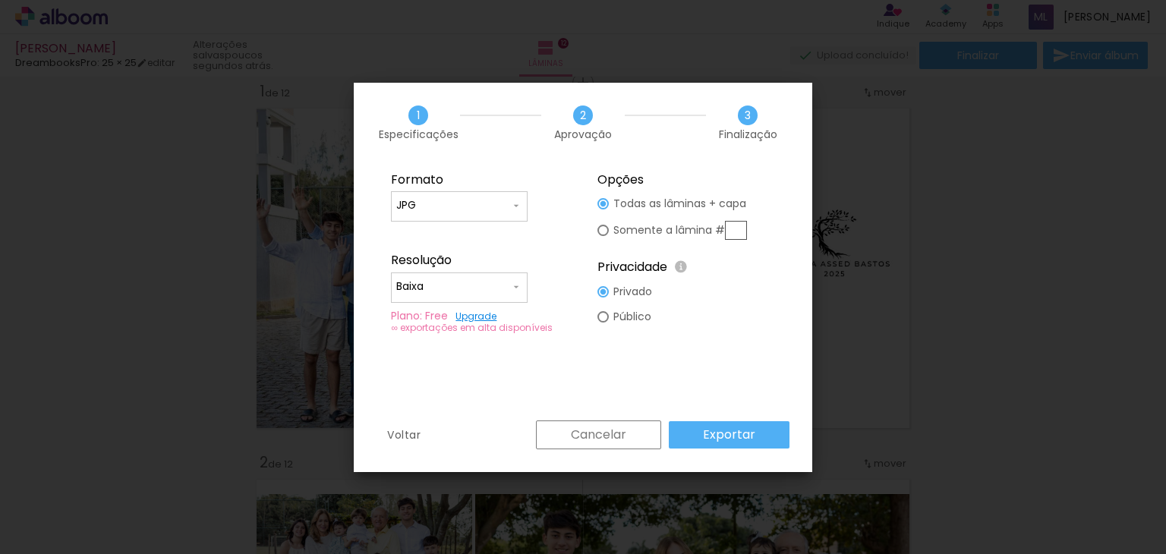
click at [738, 230] on input "text" at bounding box center [736, 230] width 22 height 19
type paper-radio-button "on"
type input "1"
click at [702, 432] on paper-button "Exportar" at bounding box center [729, 434] width 121 height 27
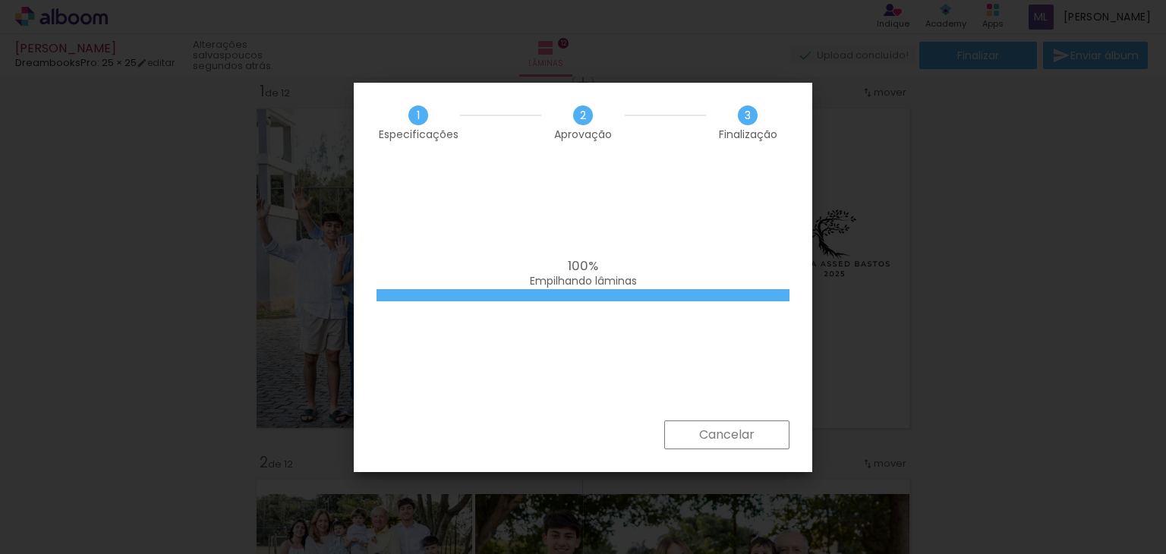
scroll to position [0, 6442]
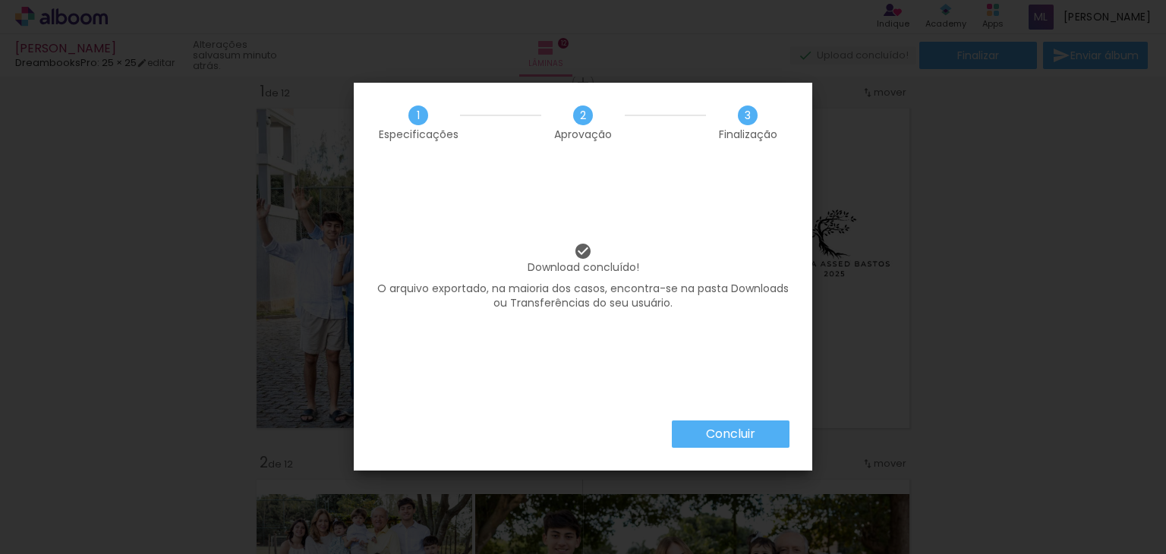
click at [781, 433] on paper-button "Concluir" at bounding box center [731, 433] width 118 height 27
